Goal: Entertainment & Leisure: Consume media (video, audio)

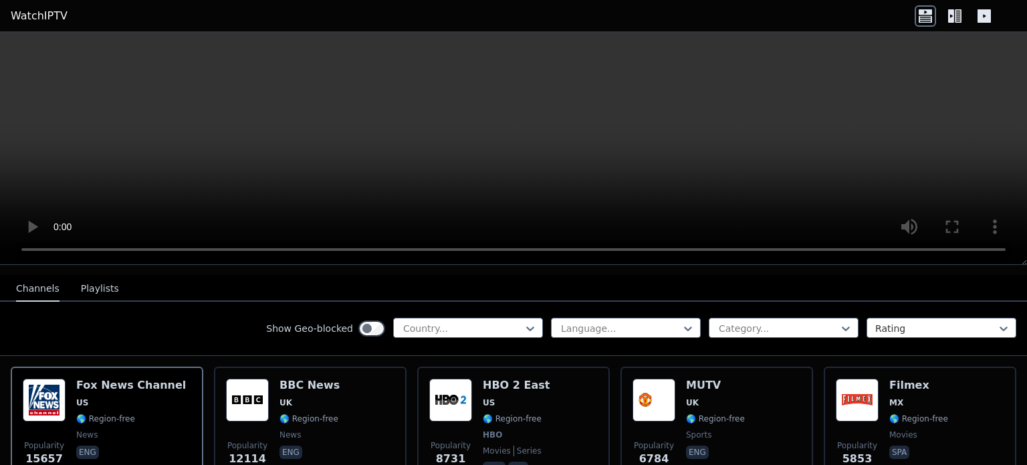
scroll to position [160, 0]
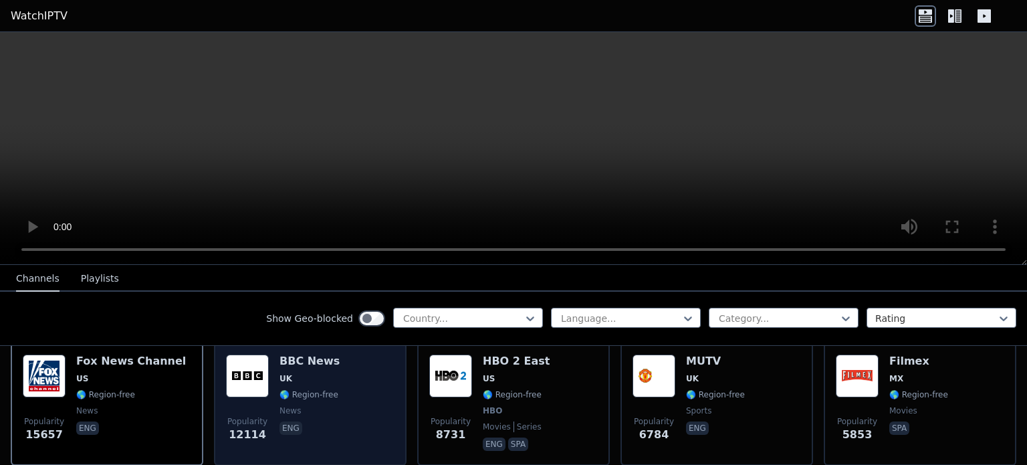
click at [246, 363] on img at bounding box center [247, 375] width 43 height 43
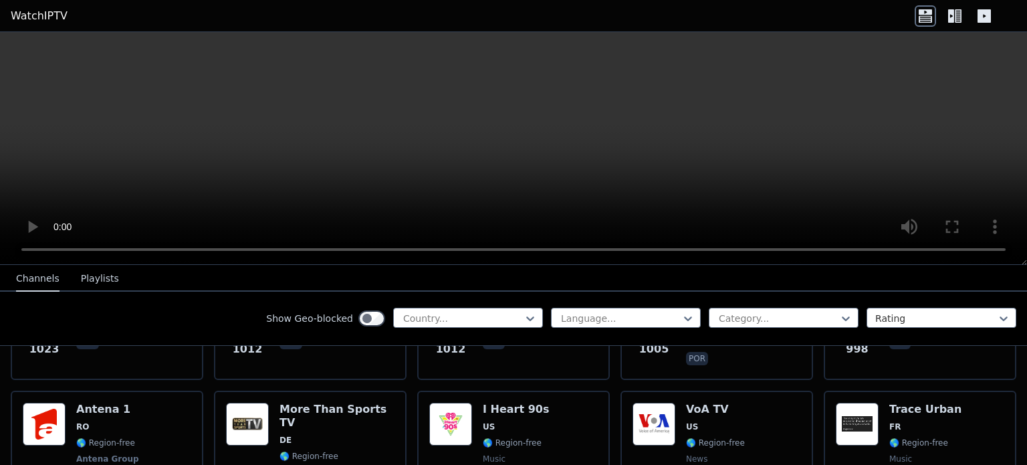
scroll to position [2067, 0]
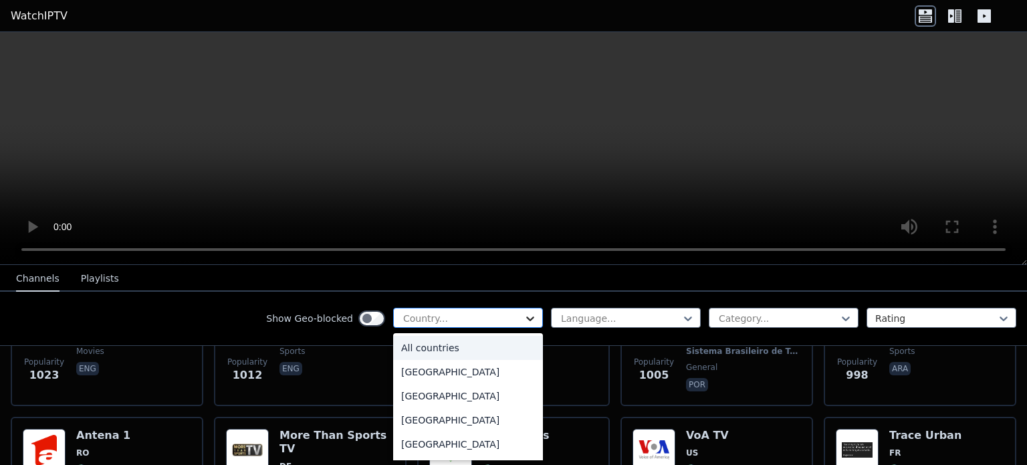
click at [523, 313] on icon at bounding box center [529, 317] width 13 height 13
click at [420, 368] on div "[GEOGRAPHIC_DATA]" at bounding box center [468, 370] width 150 height 24
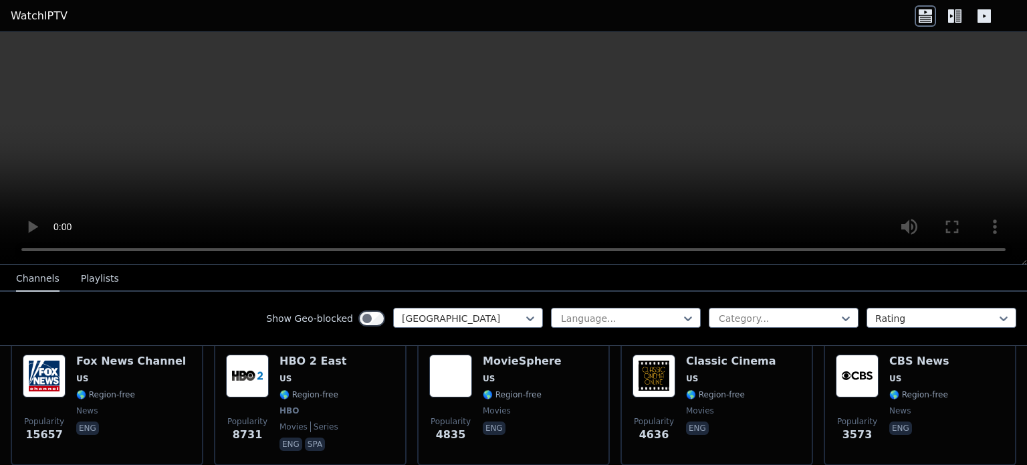
scroll to position [134, 0]
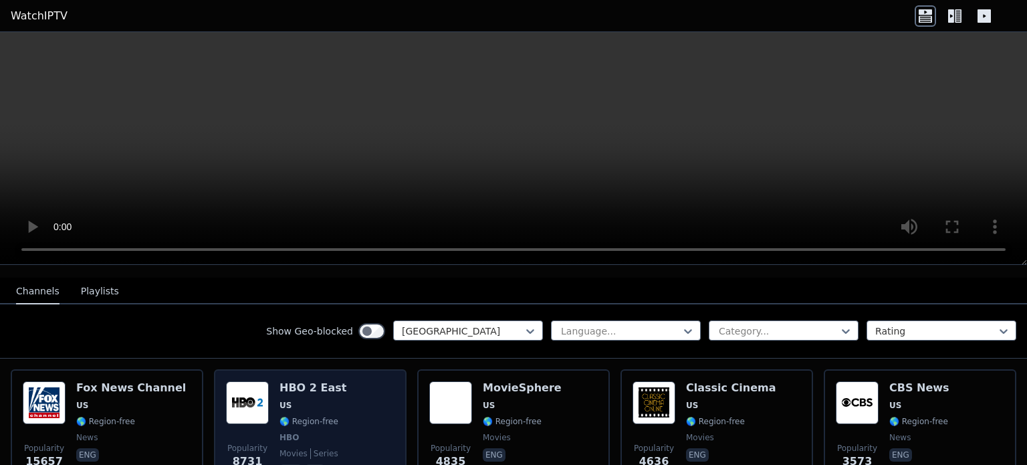
click at [249, 390] on img at bounding box center [247, 402] width 43 height 43
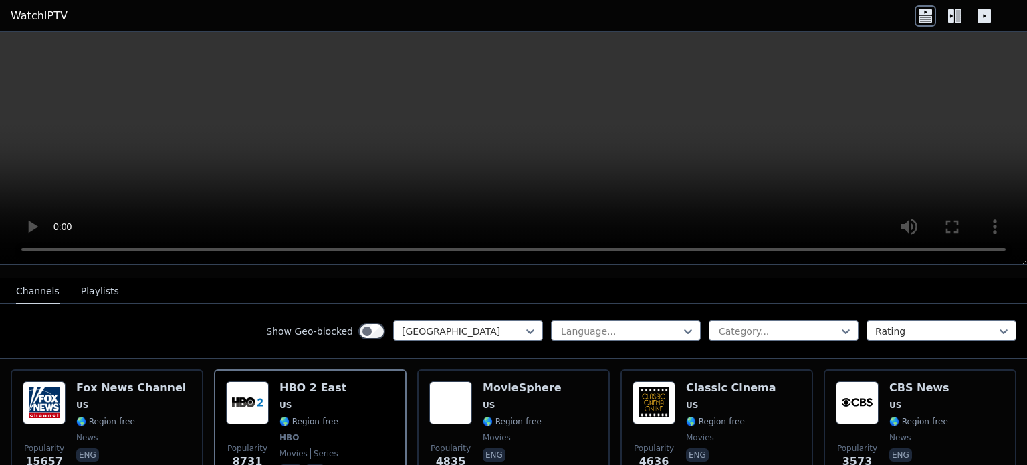
scroll to position [309, 0]
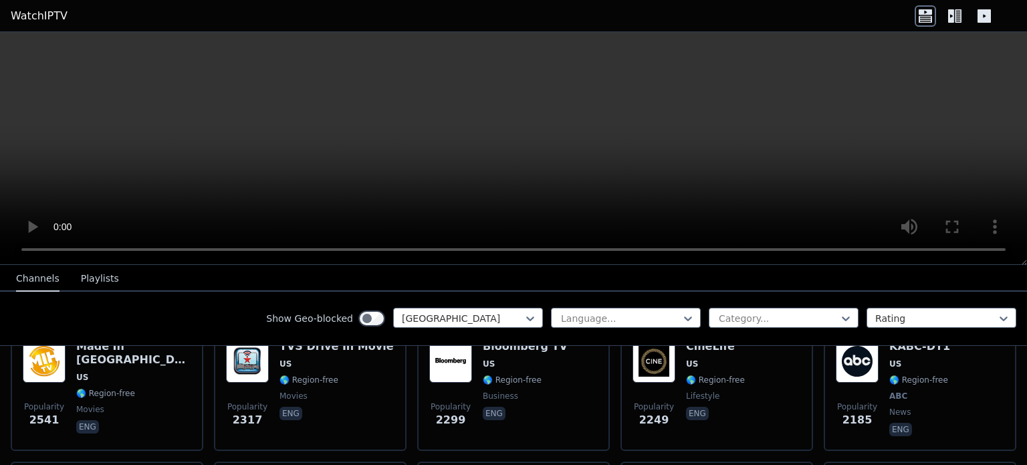
click at [88, 275] on button "Playlists" at bounding box center [100, 278] width 38 height 25
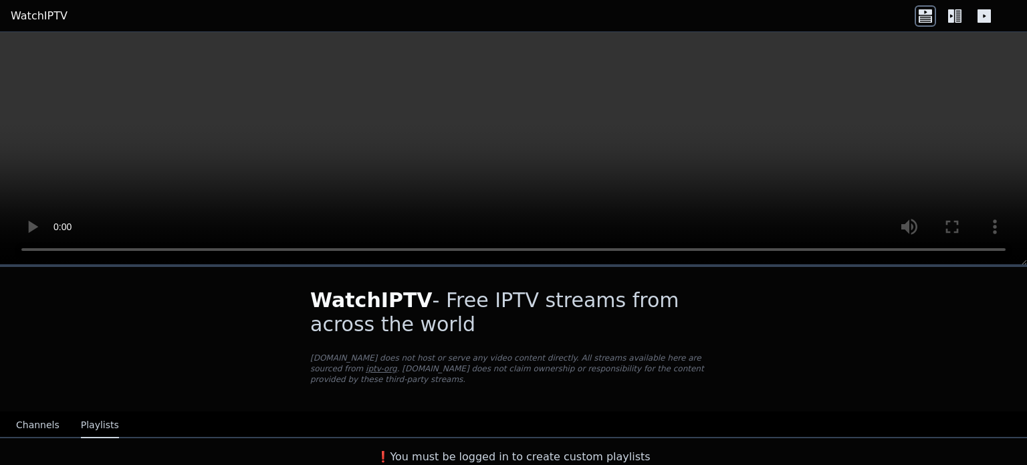
click at [33, 413] on button "Channels" at bounding box center [37, 424] width 43 height 25
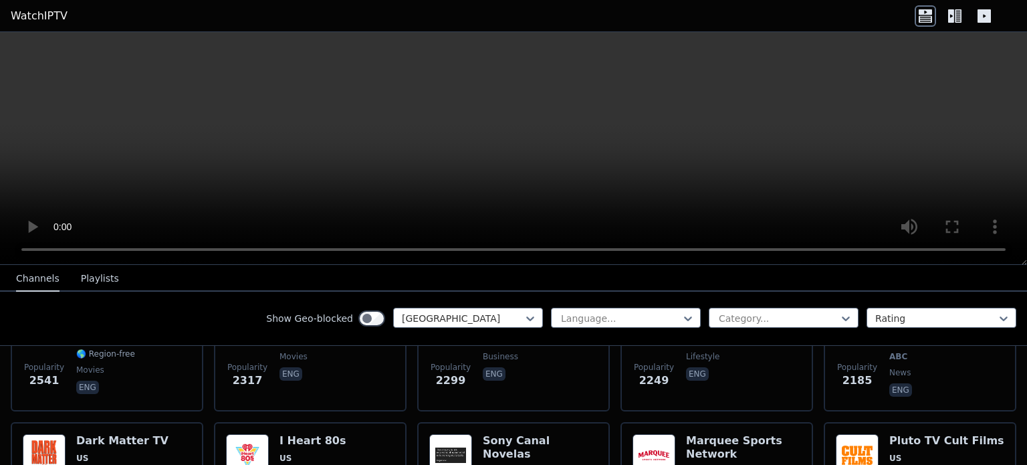
scroll to position [350, 0]
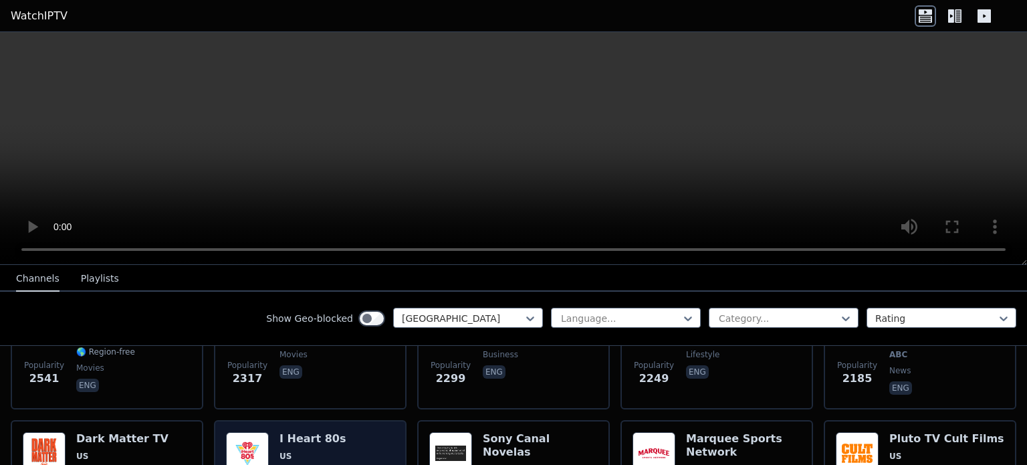
click at [230, 440] on img at bounding box center [247, 453] width 43 height 43
click at [241, 438] on img at bounding box center [247, 453] width 43 height 43
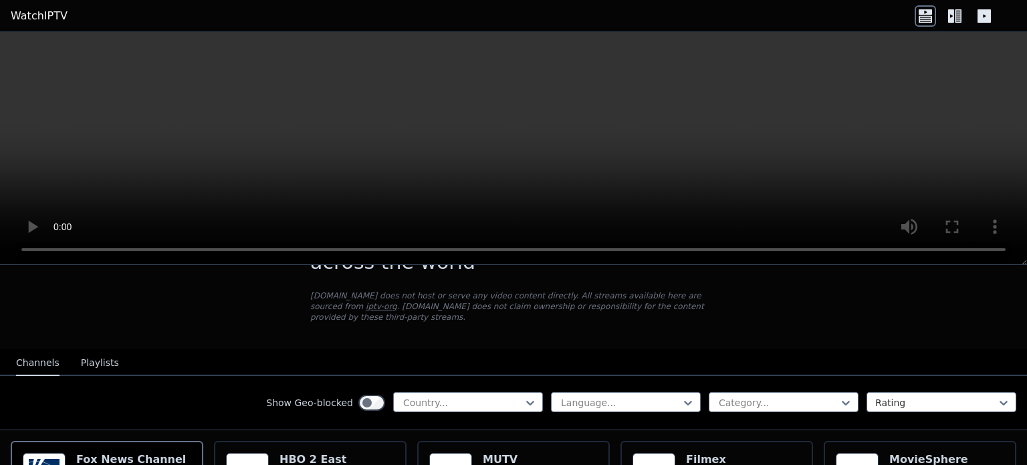
scroll to position [80, 0]
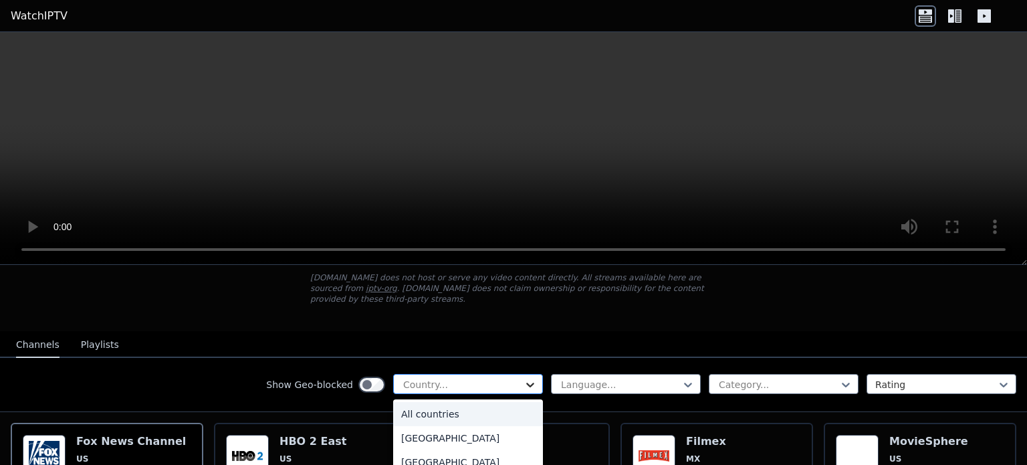
click at [523, 378] on icon at bounding box center [529, 384] width 13 height 13
type input "*****"
click at [427, 450] on div "[GEOGRAPHIC_DATA]" at bounding box center [468, 462] width 150 height 24
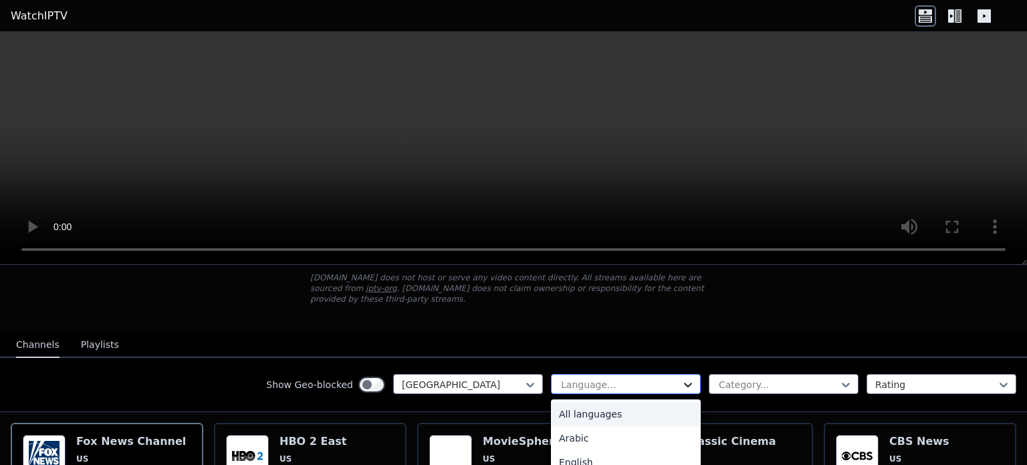
click at [681, 378] on icon at bounding box center [687, 384] width 13 height 13
click at [551, 450] on div "English" at bounding box center [626, 462] width 150 height 24
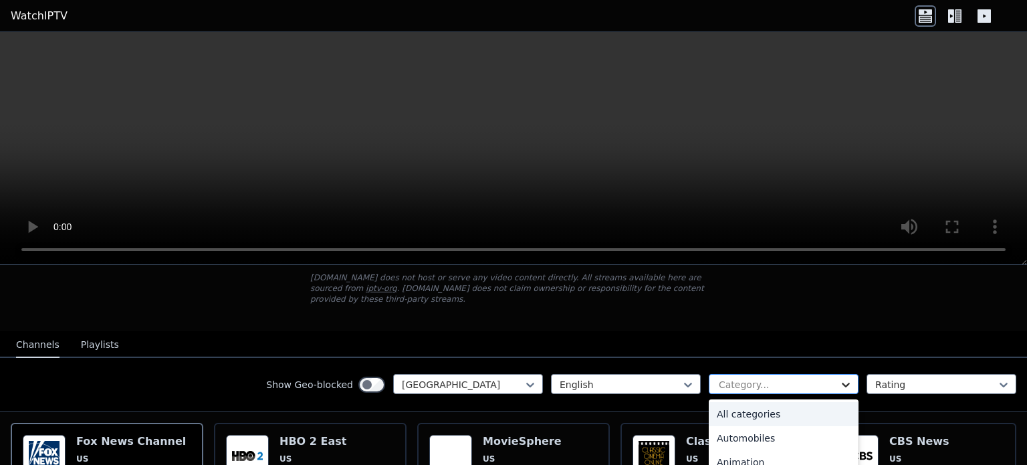
click at [839, 378] on icon at bounding box center [845, 384] width 13 height 13
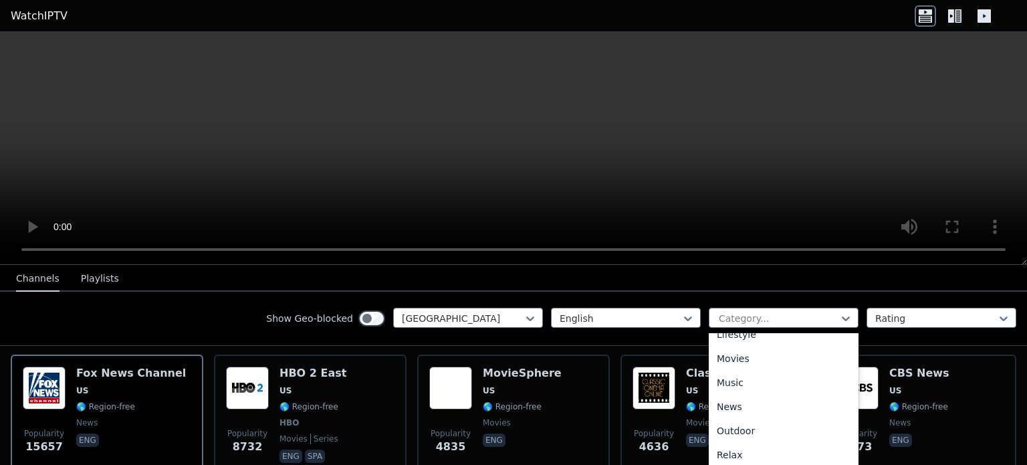
scroll to position [160, 0]
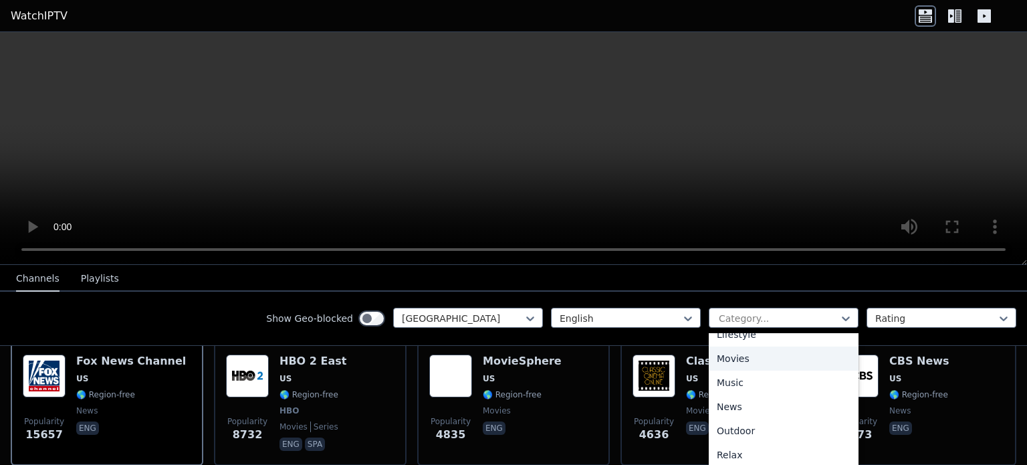
click at [741, 358] on div "Movies" at bounding box center [783, 358] width 150 height 24
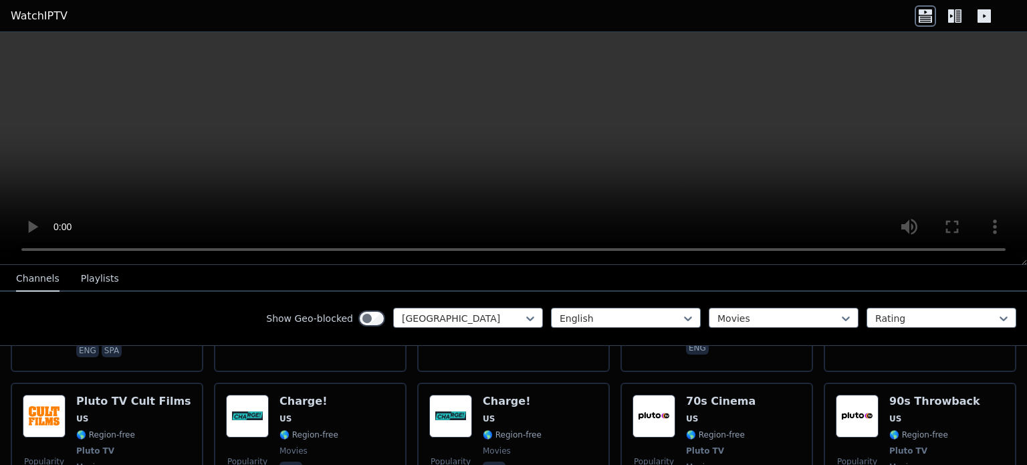
scroll to position [229, 0]
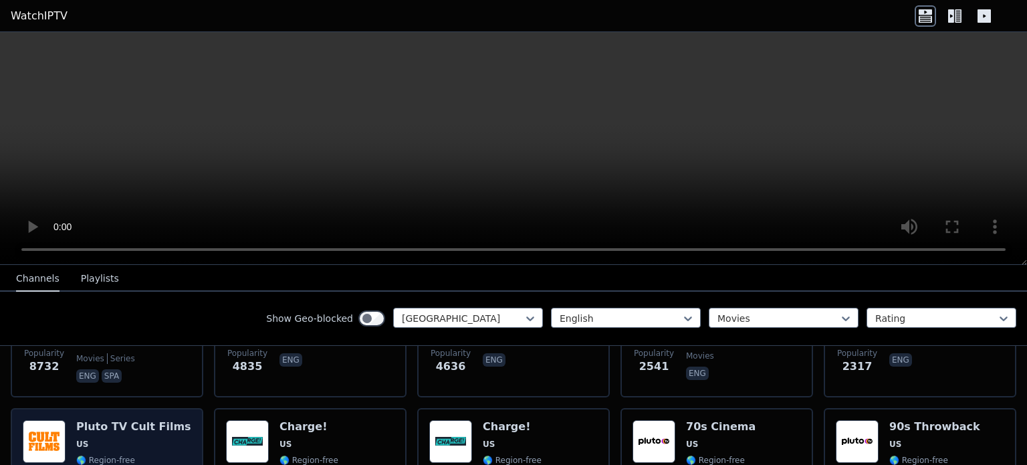
click at [43, 424] on img at bounding box center [44, 441] width 43 height 43
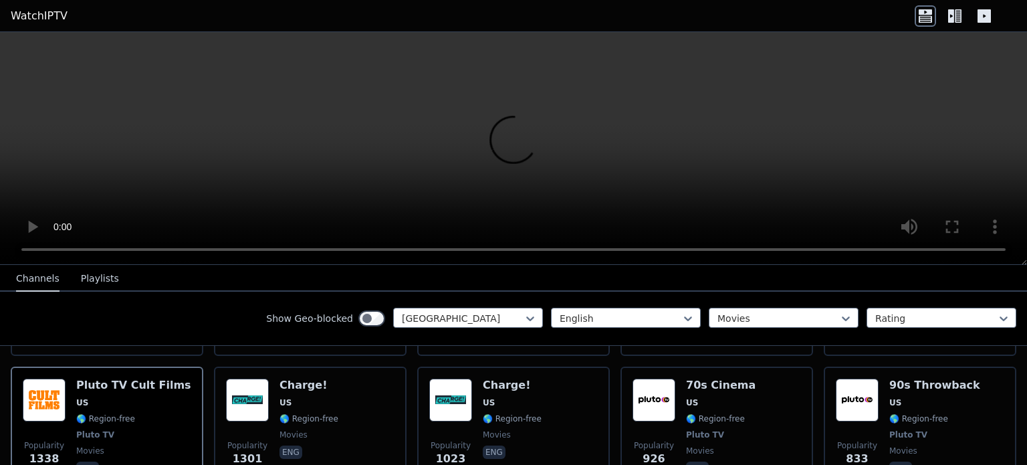
scroll to position [282, 0]
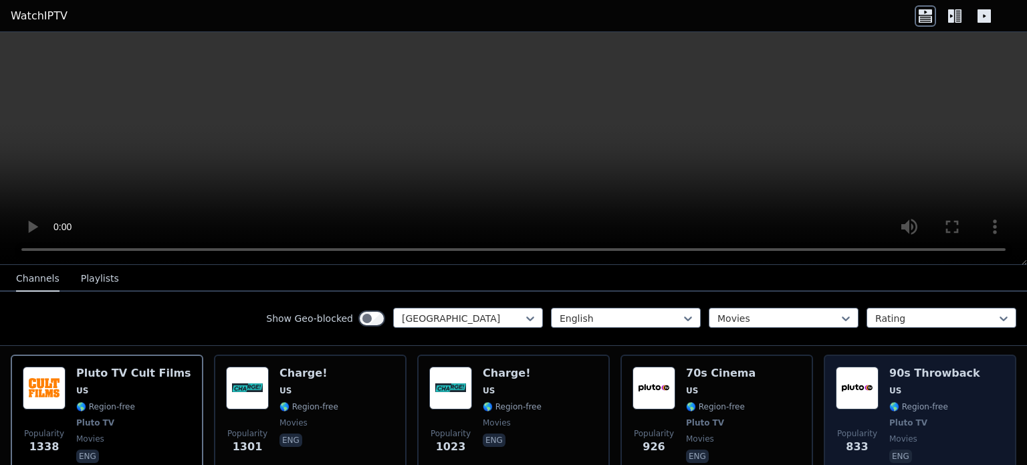
click at [846, 370] on img at bounding box center [856, 387] width 43 height 43
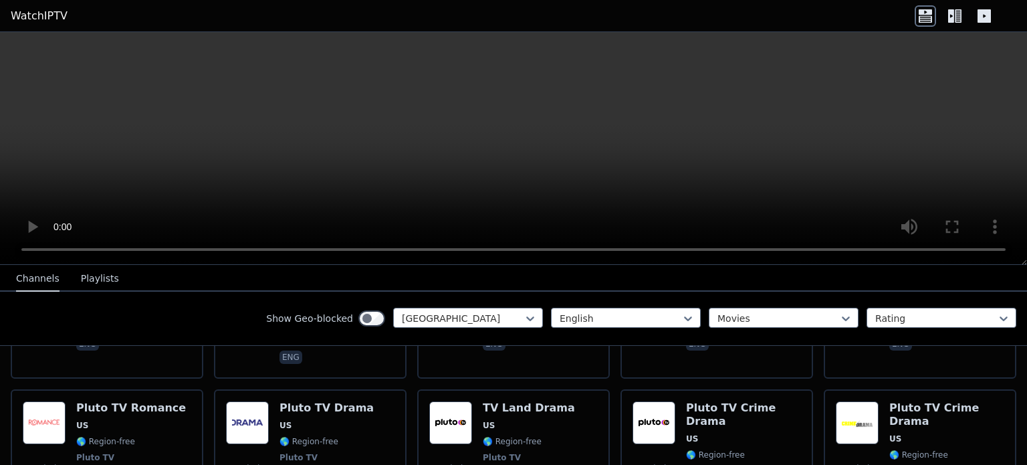
scroll to position [1136, 0]
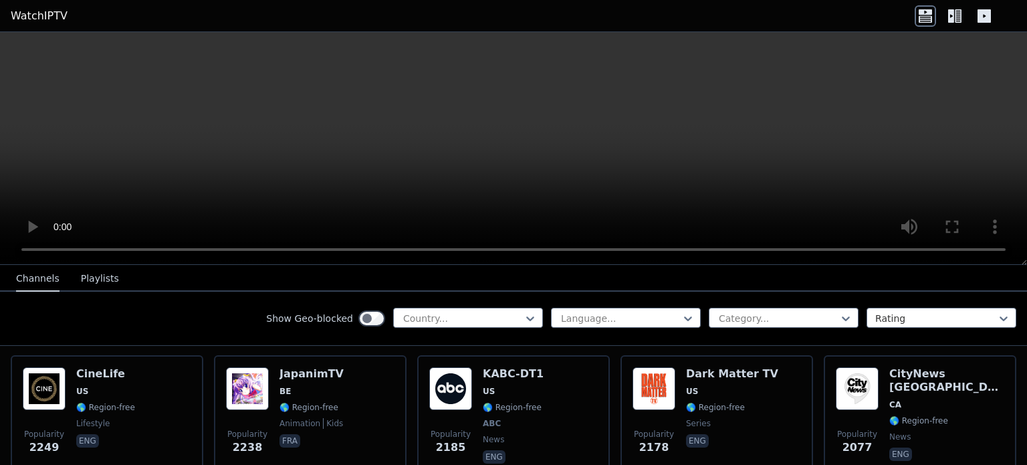
scroll to position [648, 0]
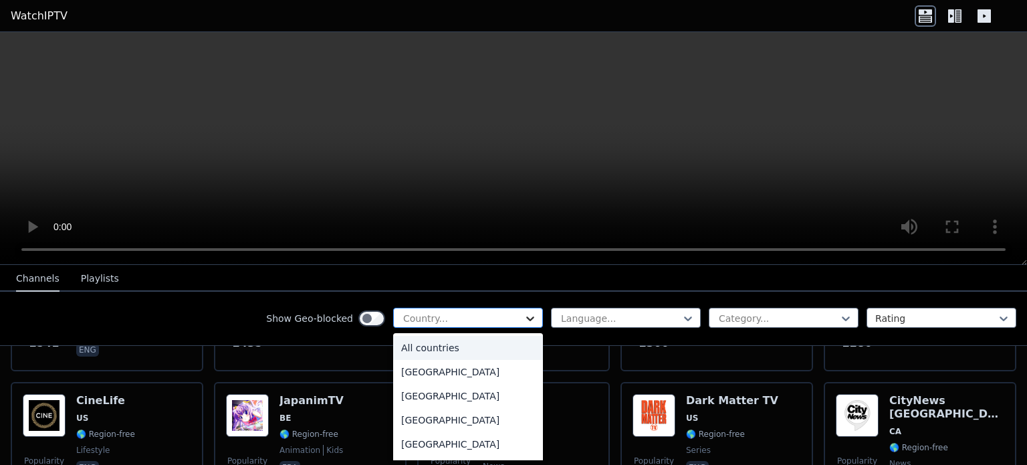
click at [523, 312] on icon at bounding box center [529, 317] width 13 height 13
type input "***"
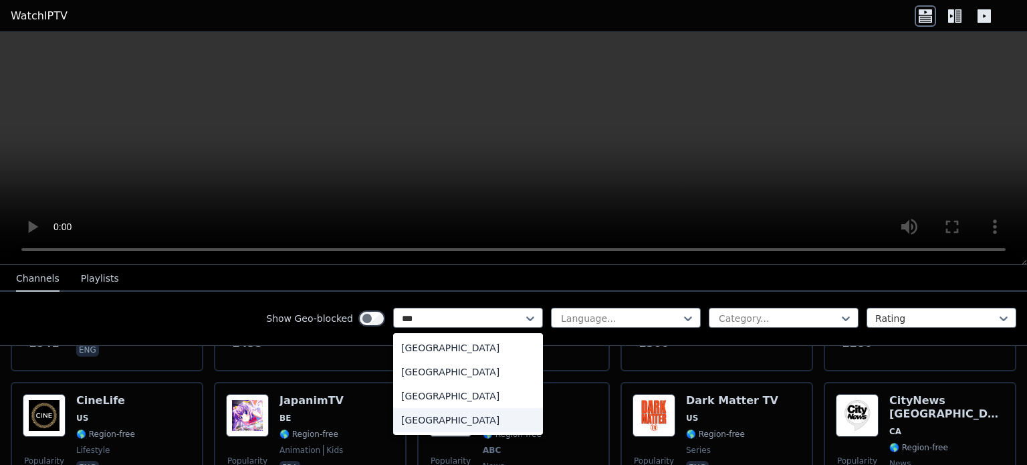
click at [428, 417] on div "[GEOGRAPHIC_DATA]" at bounding box center [468, 420] width 150 height 24
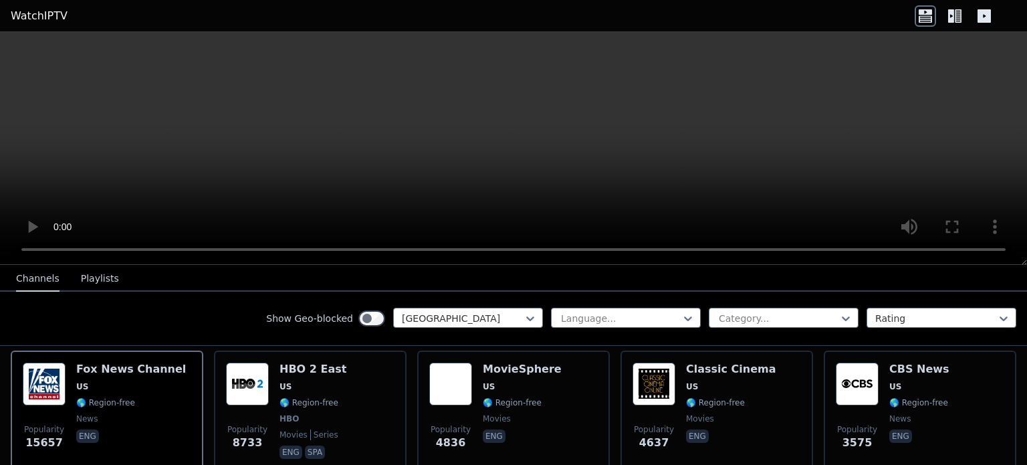
scroll to position [160, 0]
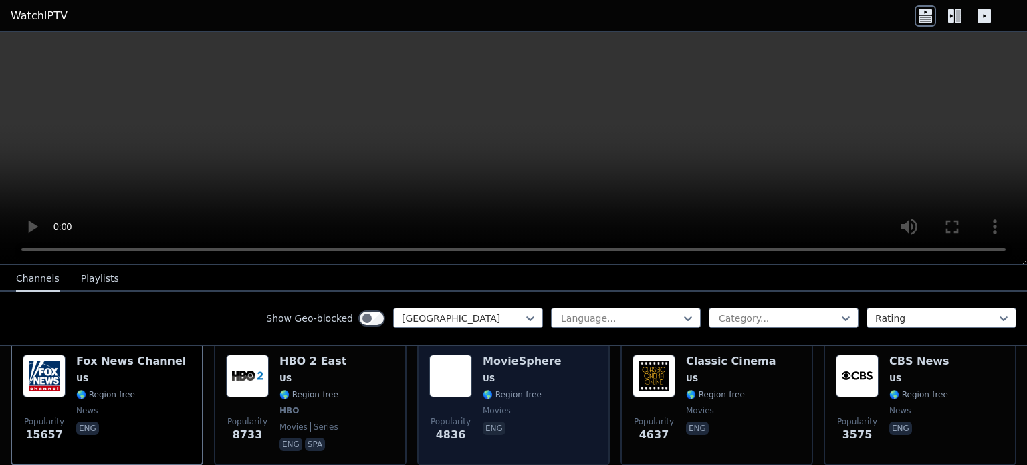
click at [444, 366] on img at bounding box center [450, 375] width 43 height 43
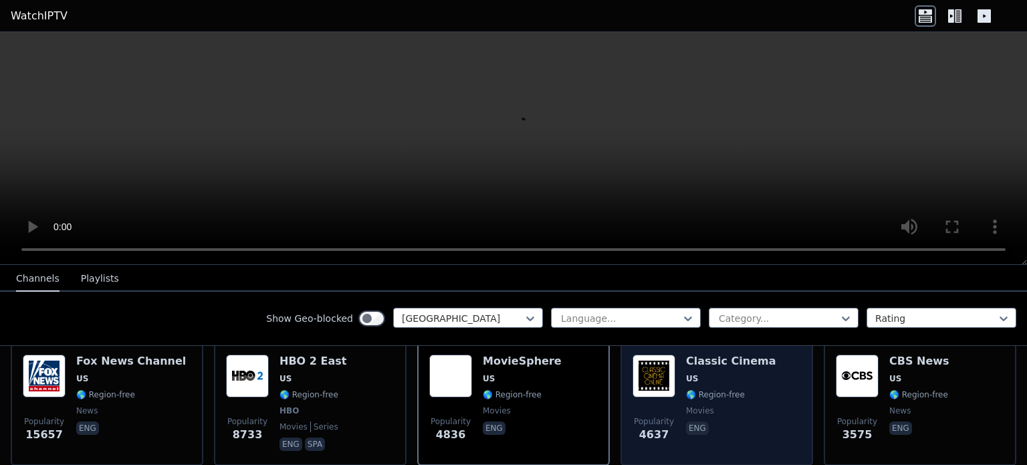
click at [646, 363] on img at bounding box center [653, 375] width 43 height 43
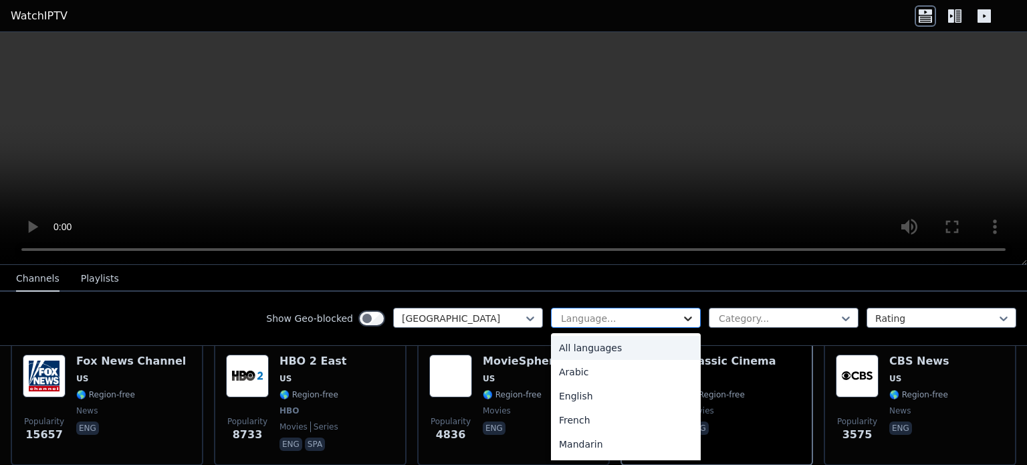
click at [681, 314] on icon at bounding box center [687, 317] width 13 height 13
click at [562, 389] on div "English" at bounding box center [626, 396] width 150 height 24
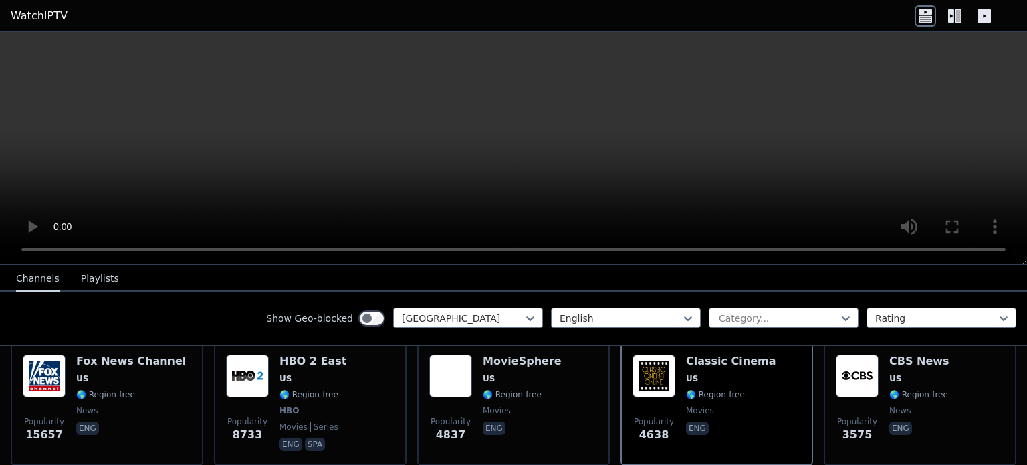
scroll to position [336, 0]
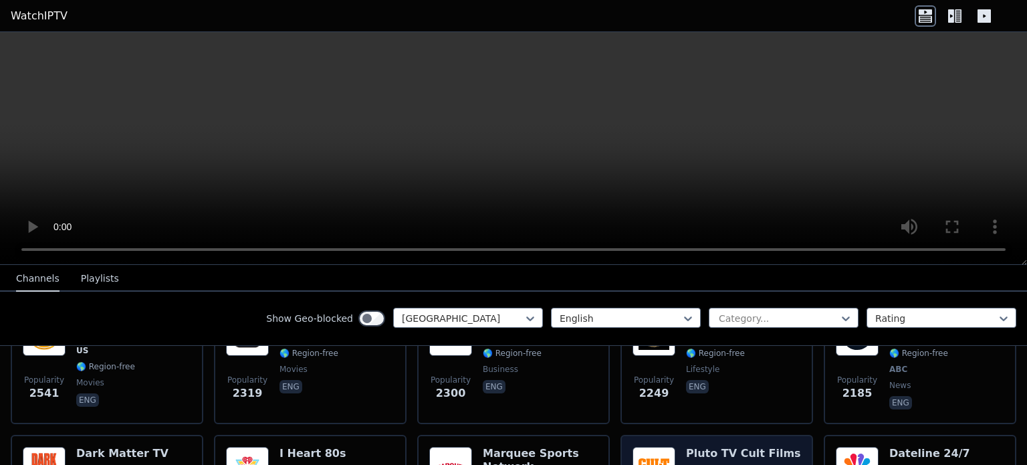
click at [650, 451] on img at bounding box center [653, 467] width 43 height 43
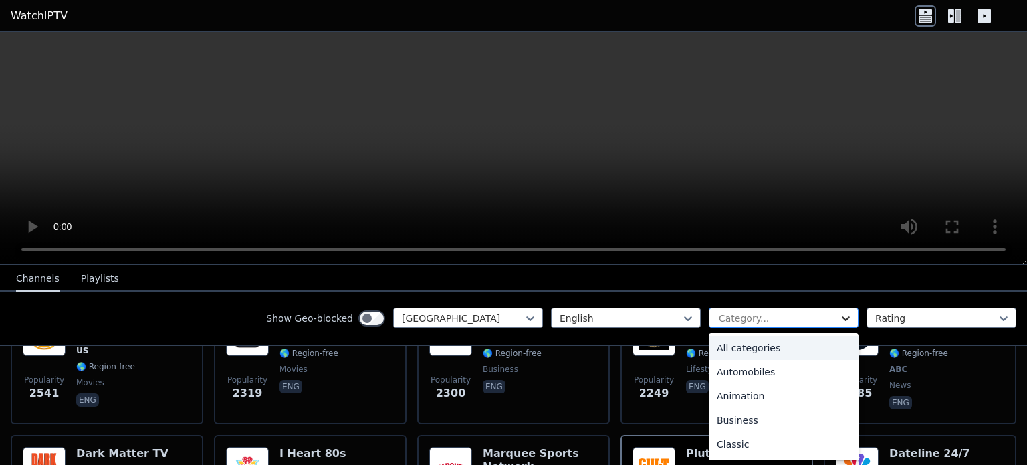
click at [839, 313] on icon at bounding box center [845, 317] width 13 height 13
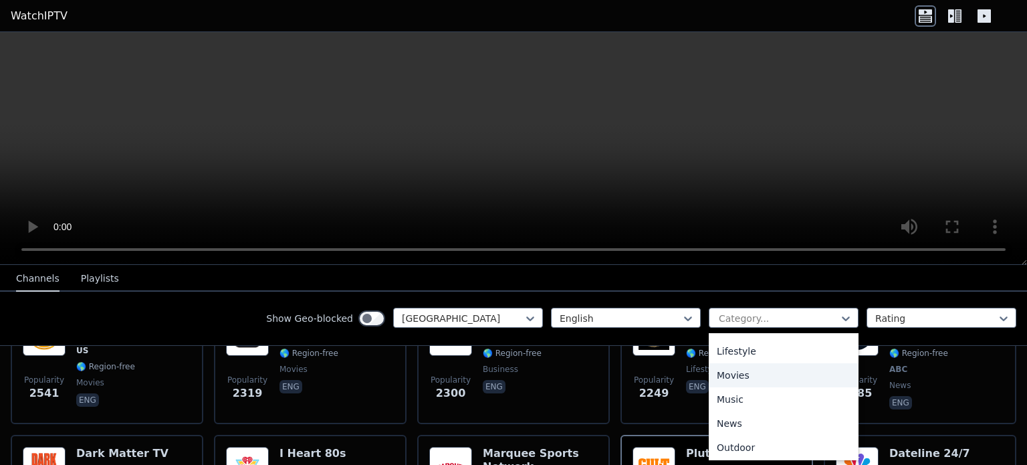
click at [716, 374] on div "Movies" at bounding box center [783, 375] width 150 height 24
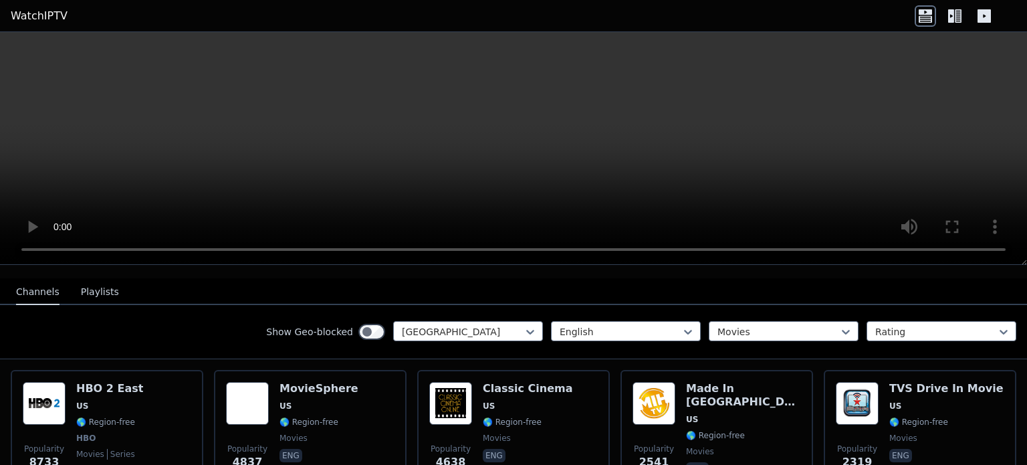
scroll to position [134, 0]
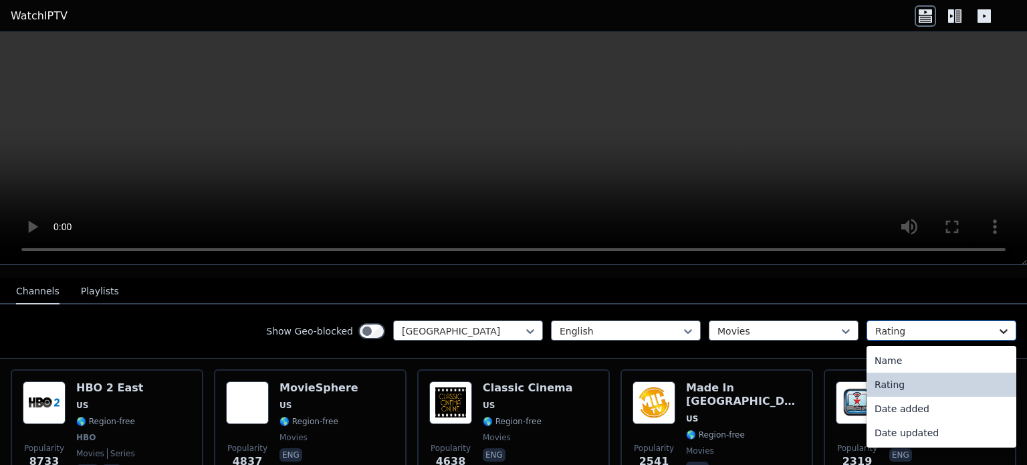
click at [999, 329] on icon at bounding box center [1003, 331] width 8 height 5
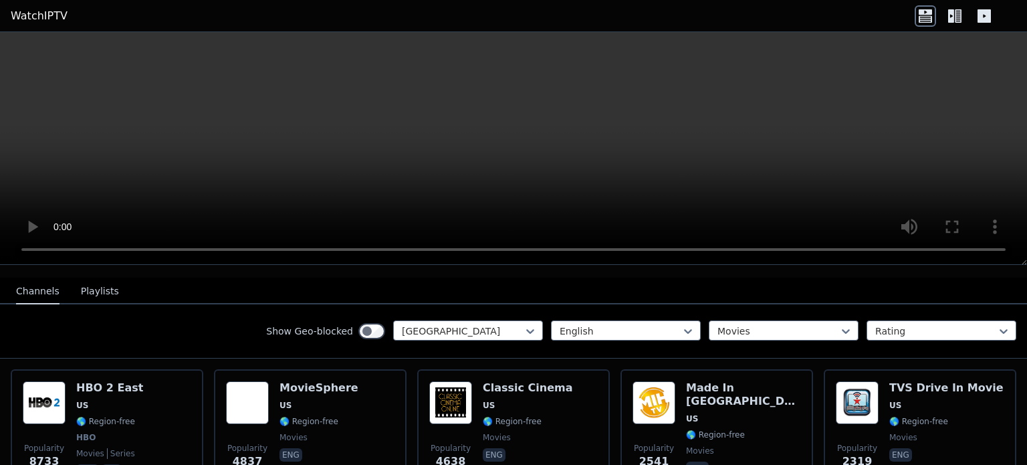
click at [938, 279] on nav "Channels Playlists" at bounding box center [513, 290] width 1027 height 27
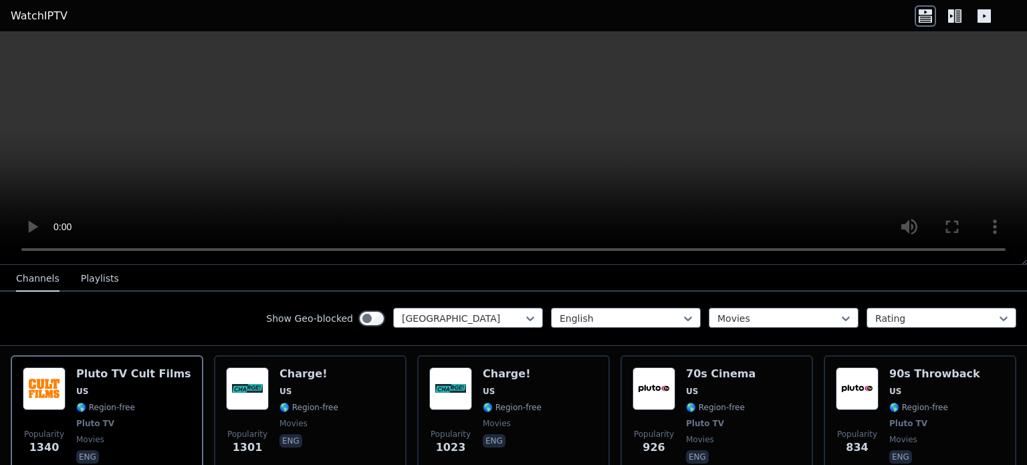
scroll to position [294, 0]
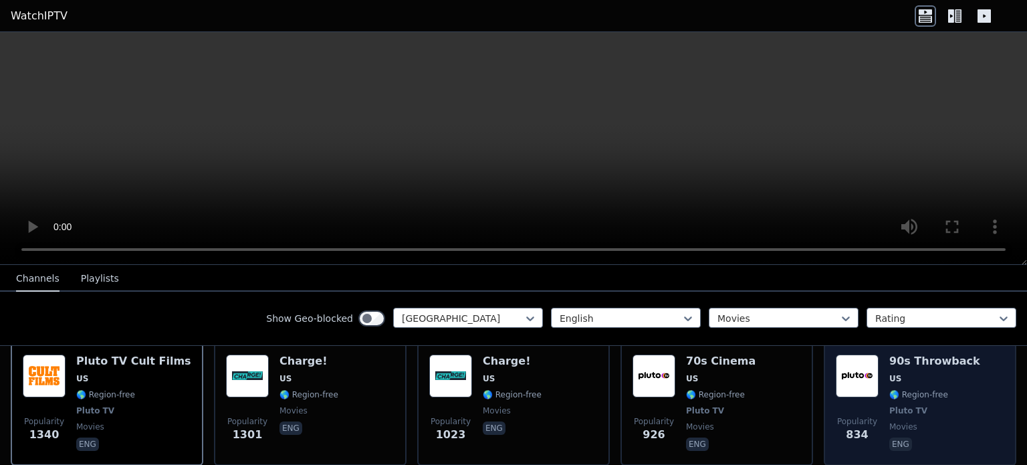
click at [848, 356] on img at bounding box center [856, 375] width 43 height 43
